Goal: Information Seeking & Learning: Learn about a topic

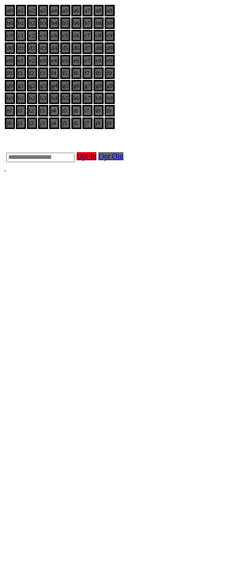
click at [17, 177] on html "a0 a1 a2 a3 a4 a5 a6 a7 a8 a9 b0 b1 b2 b3 b4 b5 b6 b7 b8 b9 c0 c1 c2 c3 c4 c5 c…" at bounding box center [120, 88] width 241 height 177
